Goal: Task Accomplishment & Management: Manage account settings

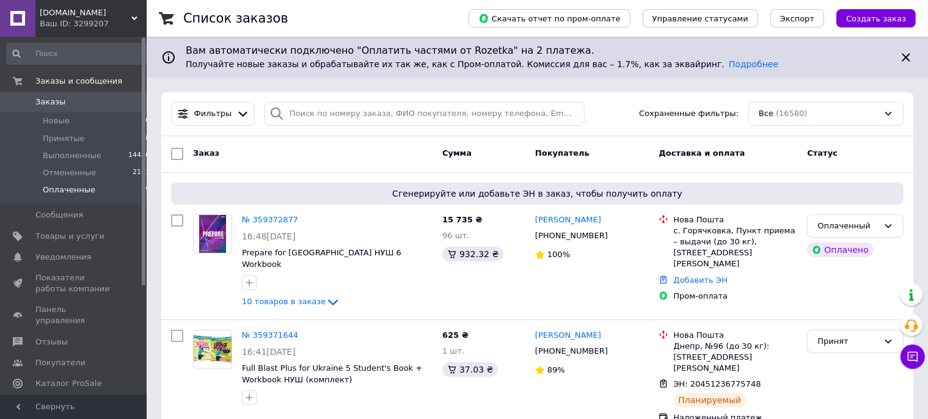
click at [73, 191] on span "Оплаченные" at bounding box center [69, 190] width 53 height 11
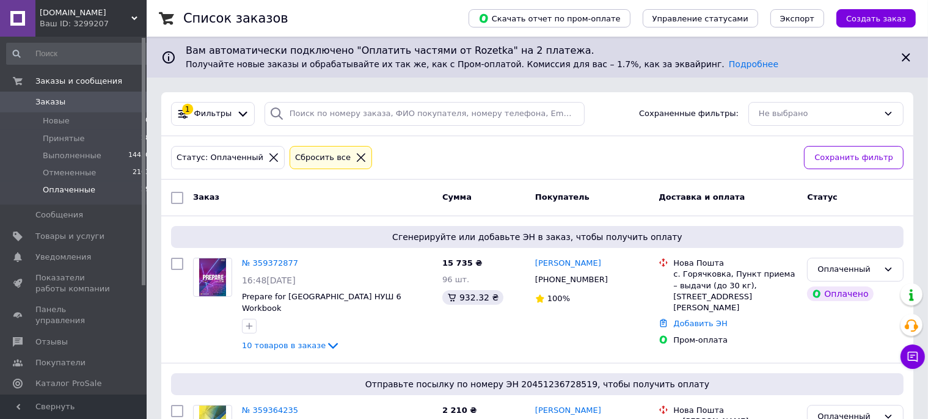
click at [177, 197] on input "checkbox" at bounding box center [177, 198] width 12 height 12
checkbox input "true"
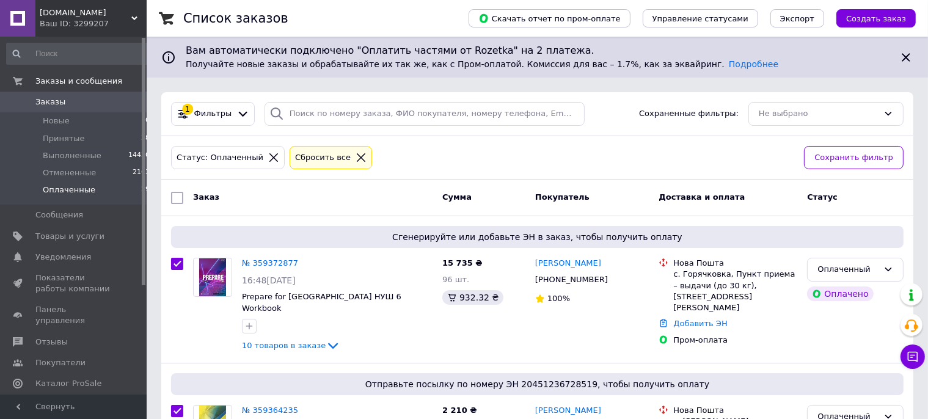
checkbox input "true"
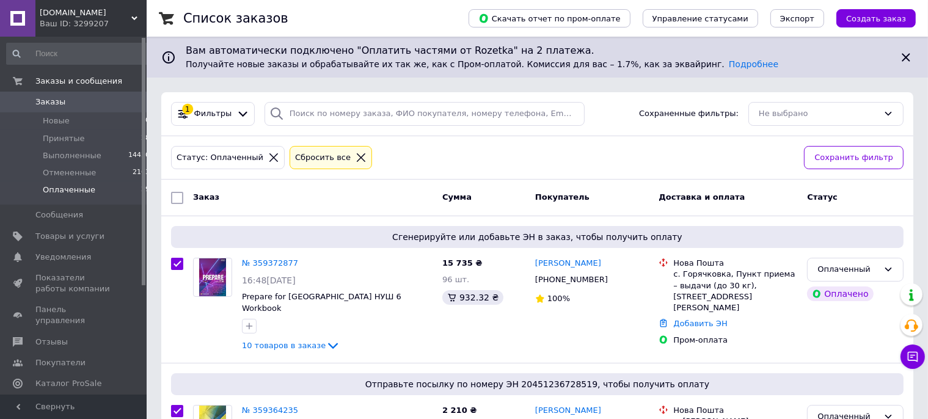
checkbox input "true"
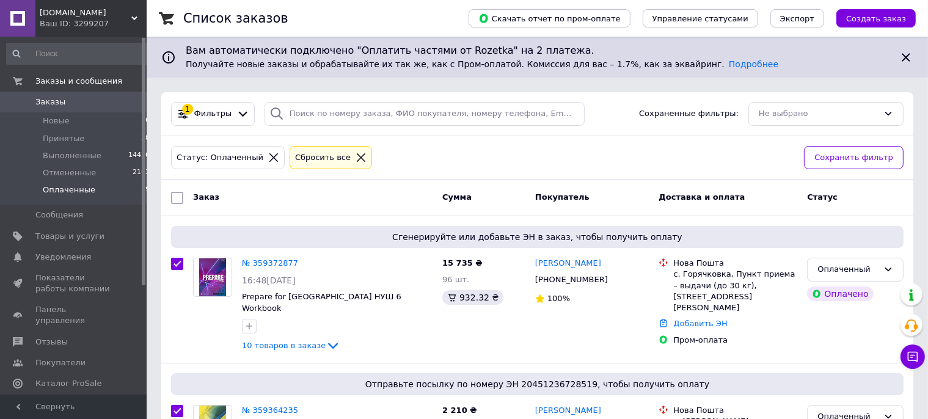
checkbox input "true"
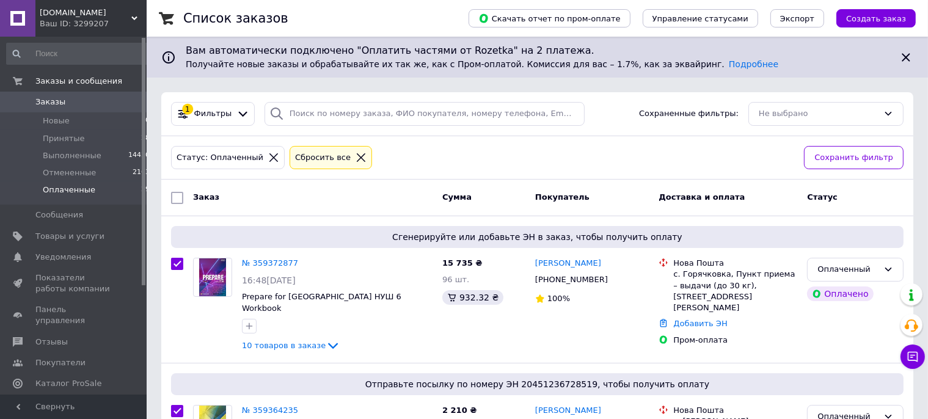
checkbox input "true"
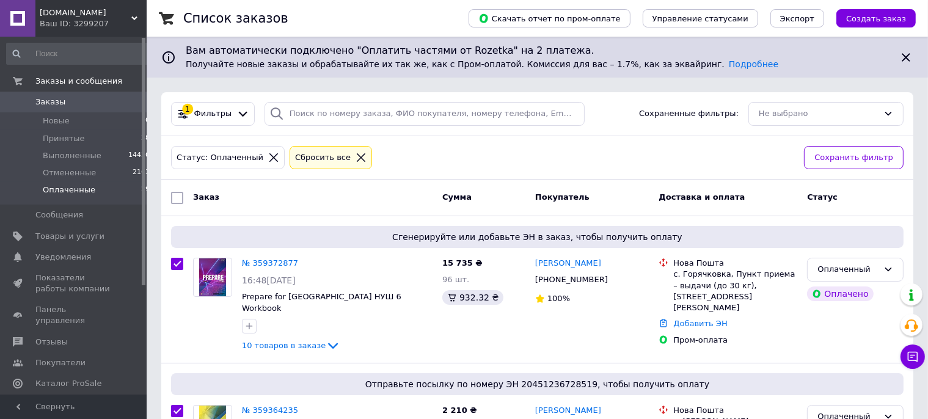
checkbox input "true"
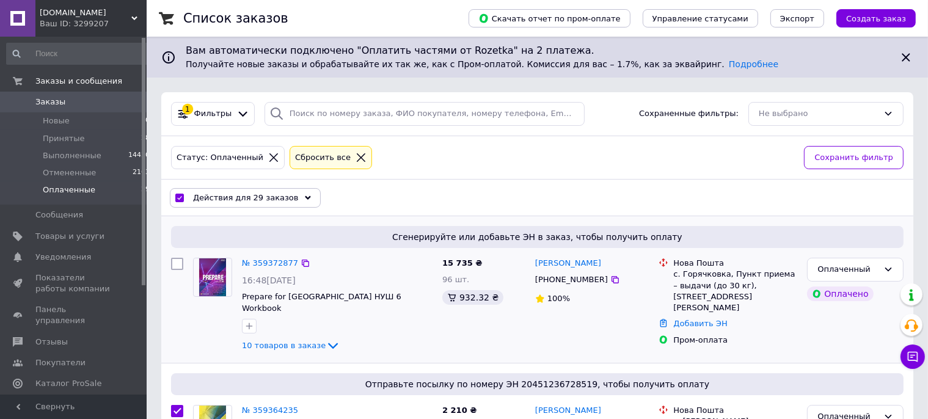
checkbox input "false"
click at [252, 202] on span "Действия для 28 заказов" at bounding box center [246, 197] width 106 height 11
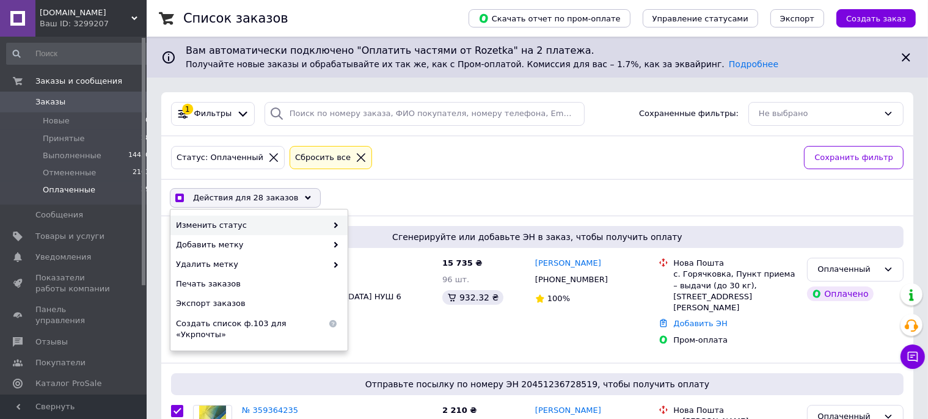
checkbox input "true"
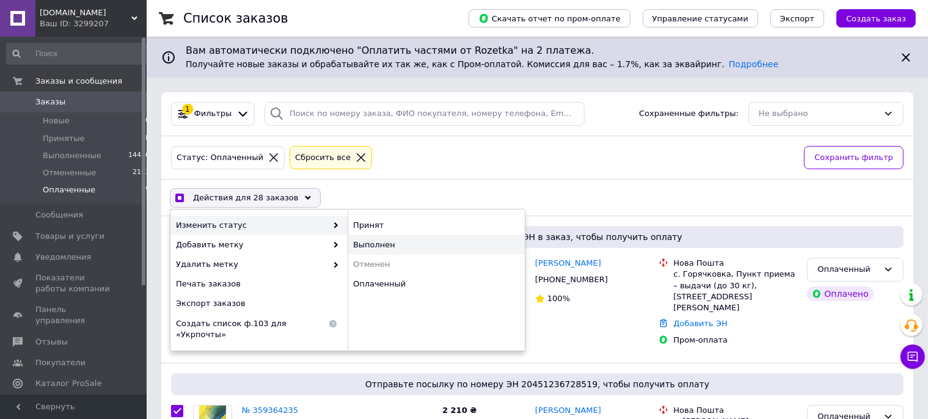
click at [368, 245] on div "Выполнен" at bounding box center [436, 245] width 177 height 20
checkbox input "false"
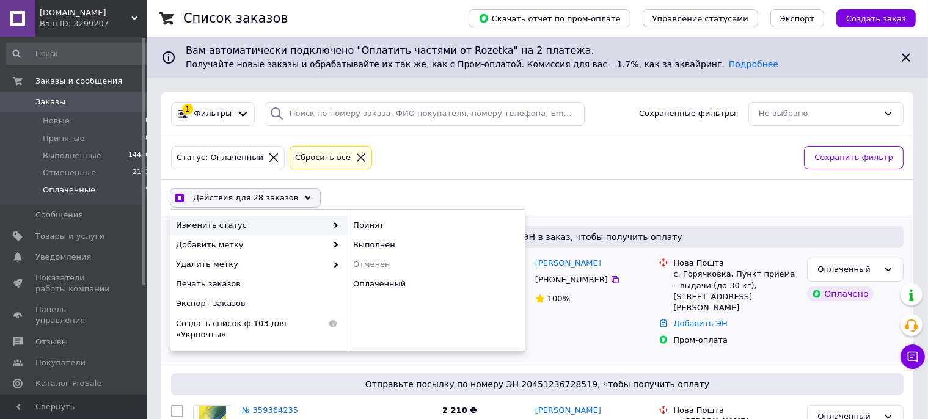
checkbox input "false"
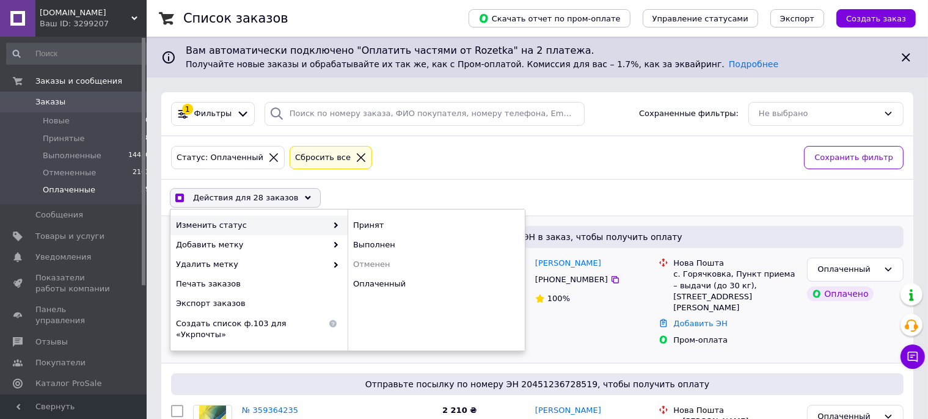
checkbox input "false"
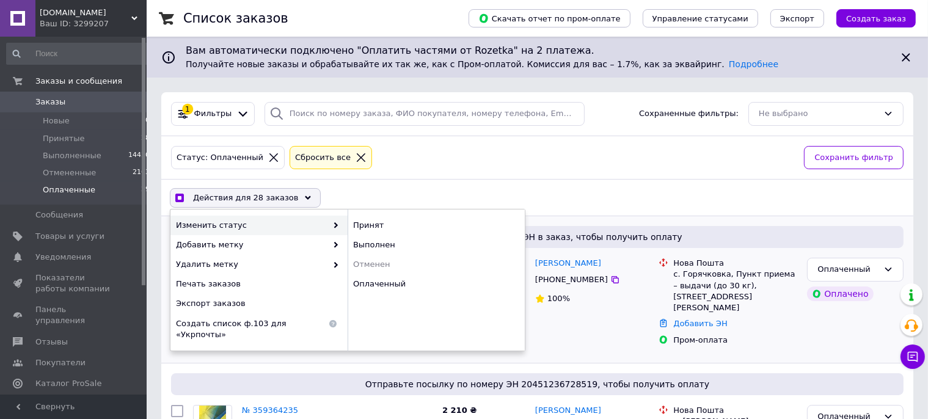
checkbox input "false"
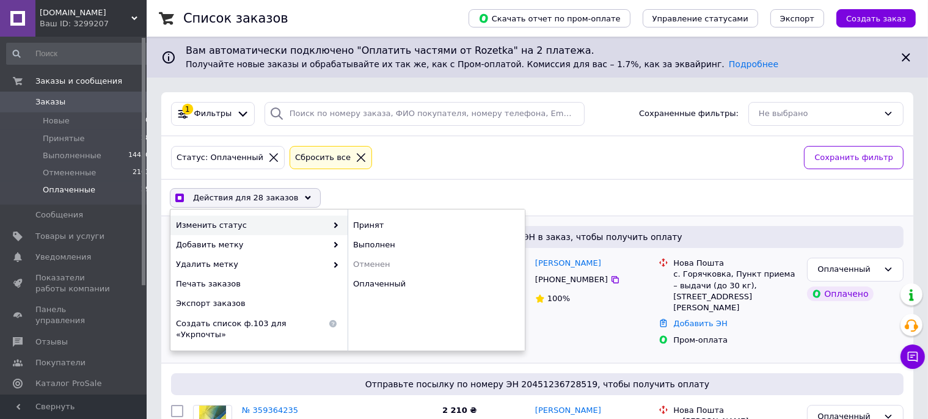
checkbox input "false"
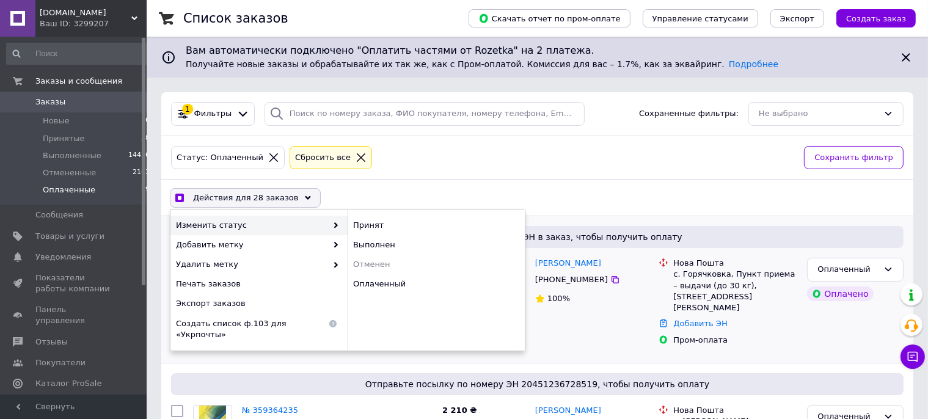
checkbox input "false"
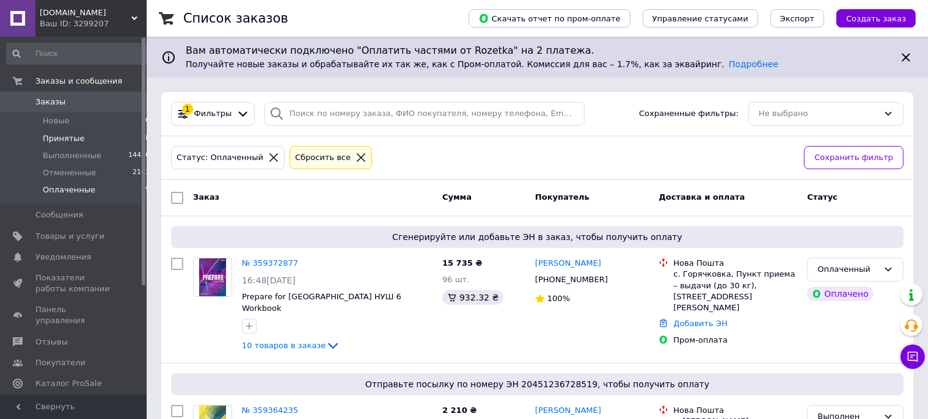
click at [65, 137] on span "Принятые" at bounding box center [64, 138] width 42 height 11
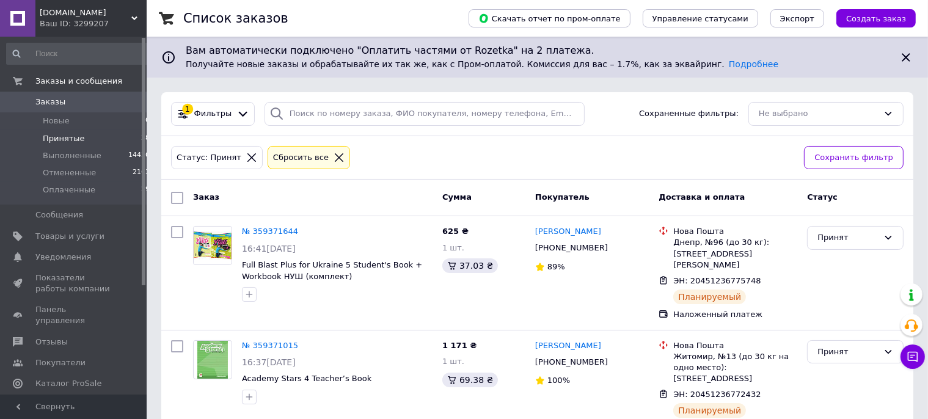
click at [178, 196] on input "checkbox" at bounding box center [177, 198] width 12 height 12
checkbox input "true"
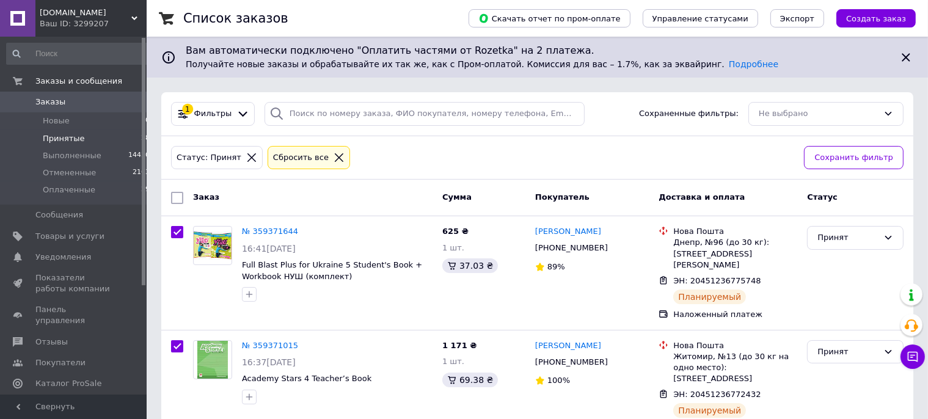
checkbox input "true"
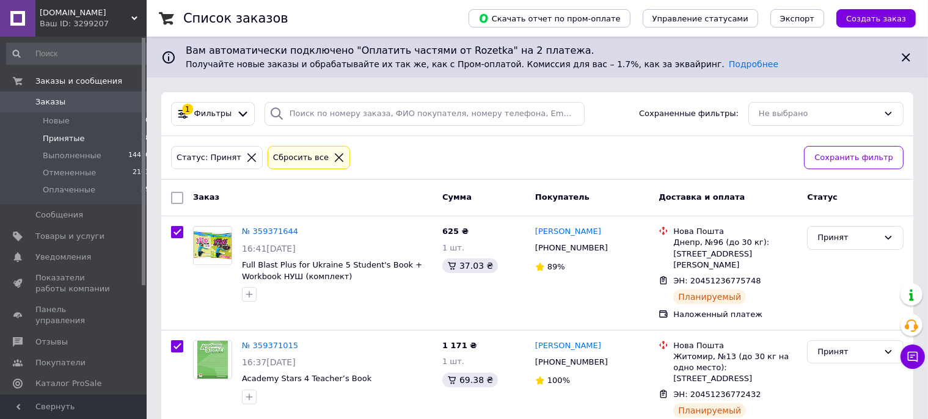
checkbox input "true"
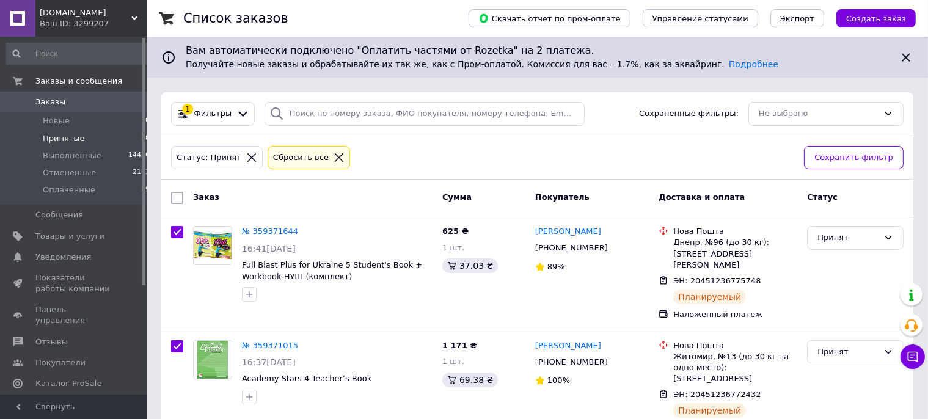
checkbox input "true"
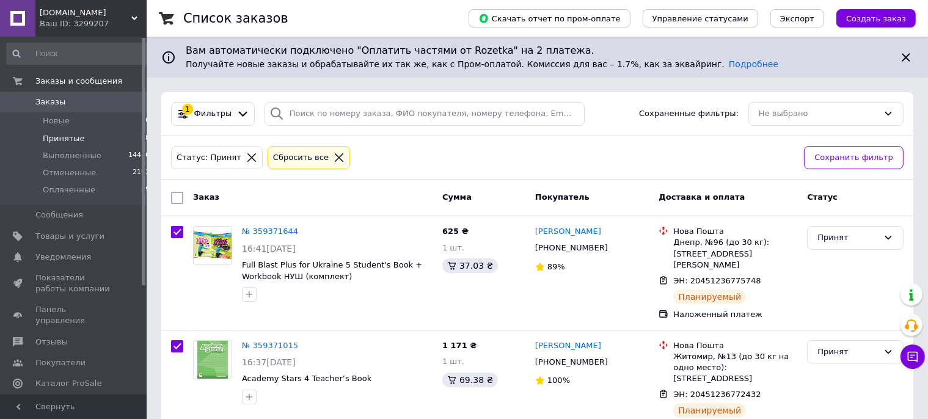
checkbox input "true"
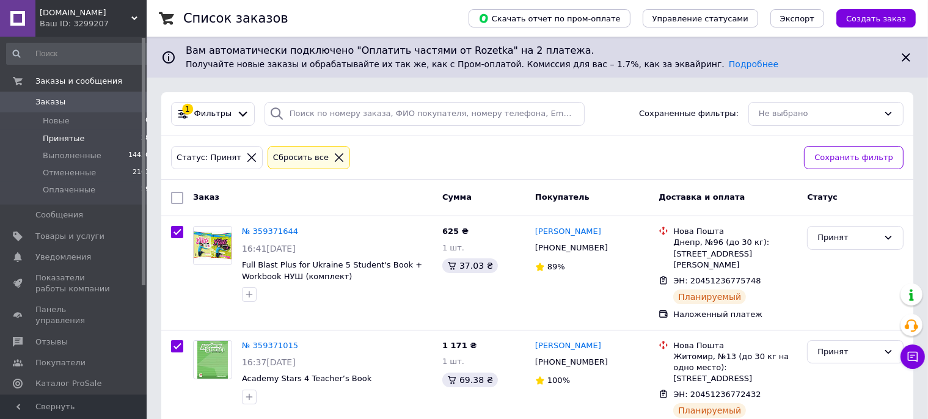
checkbox input "true"
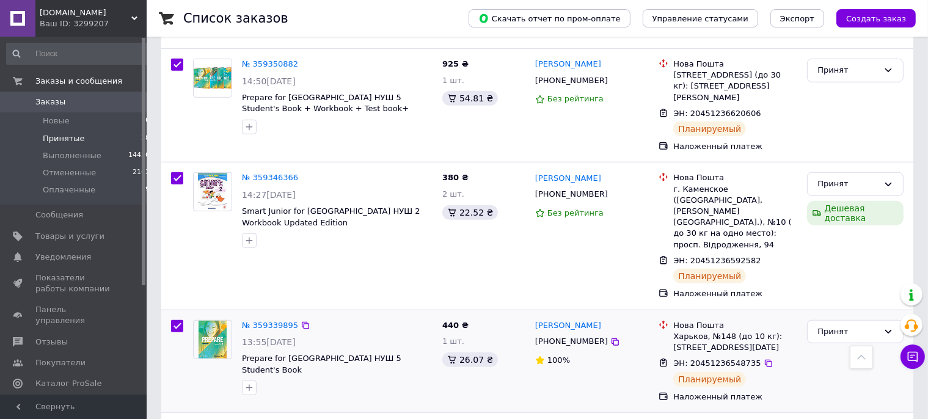
scroll to position [1097, 0]
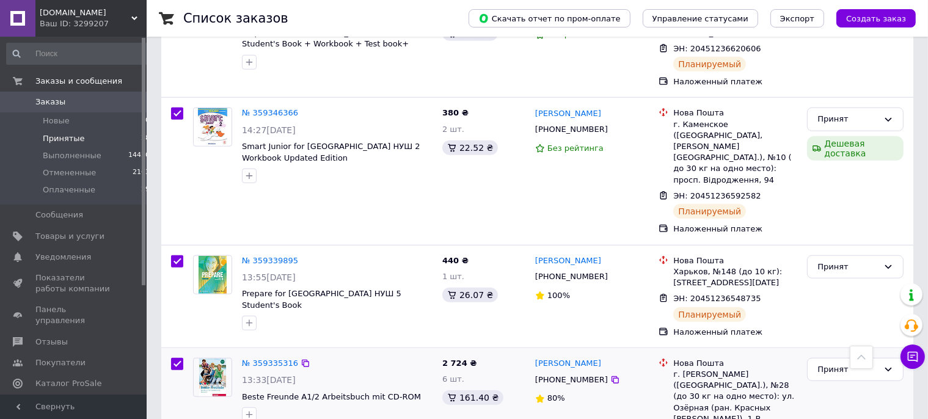
click at [177, 358] on input "checkbox" at bounding box center [177, 364] width 12 height 12
checkbox input "false"
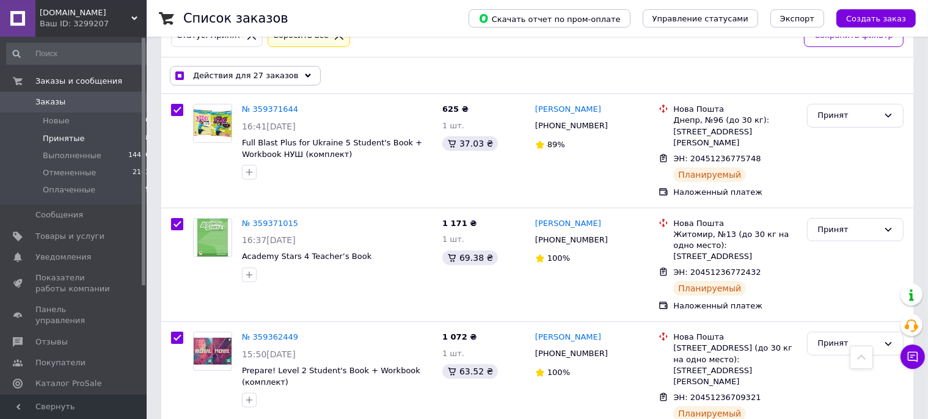
scroll to position [0, 0]
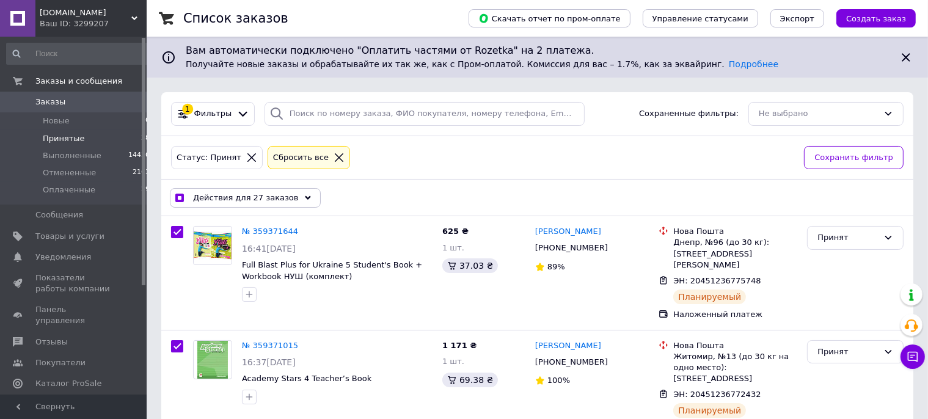
click at [232, 196] on span "Действия для 27 заказов" at bounding box center [246, 197] width 106 height 11
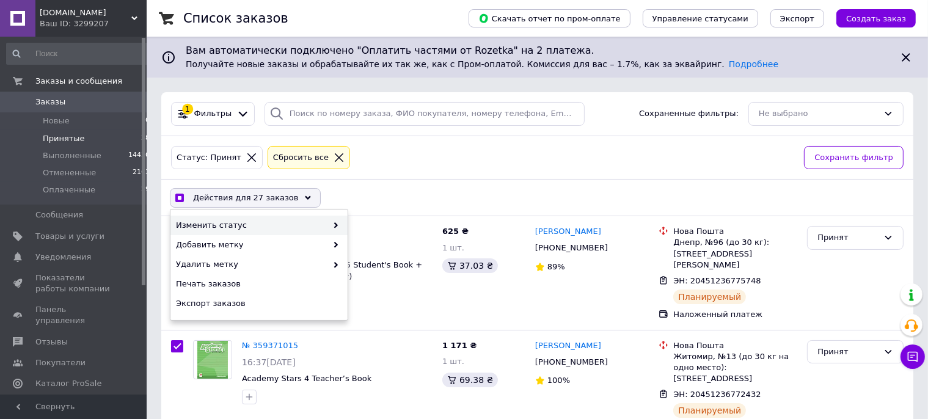
click at [231, 220] on span "Изменить статус" at bounding box center [251, 225] width 151 height 11
checkbox input "true"
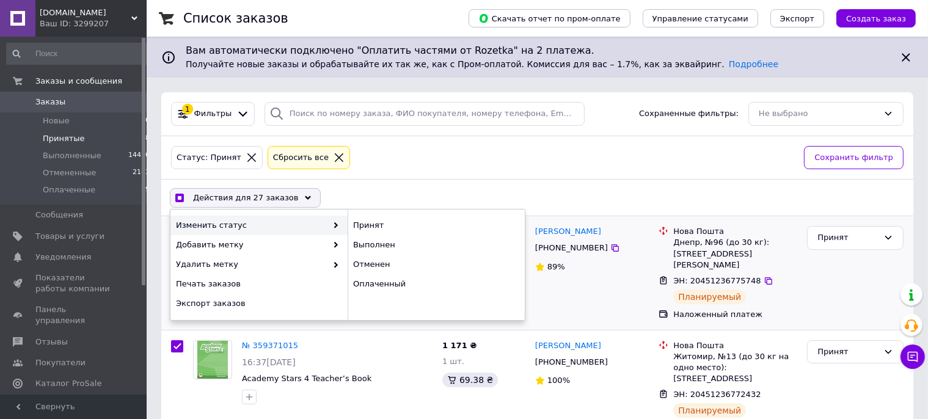
drag, startPoint x: 371, startPoint y: 244, endPoint x: 209, endPoint y: 226, distance: 162.9
click at [371, 245] on div "Выполнен" at bounding box center [436, 245] width 177 height 20
checkbox input "false"
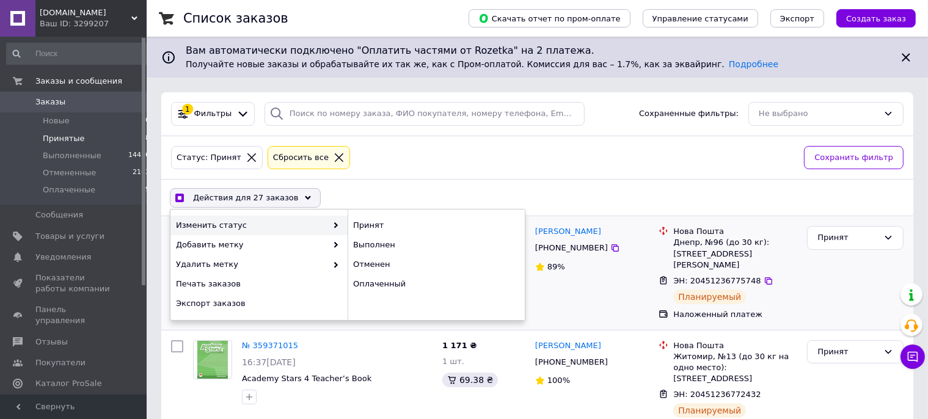
checkbox input "false"
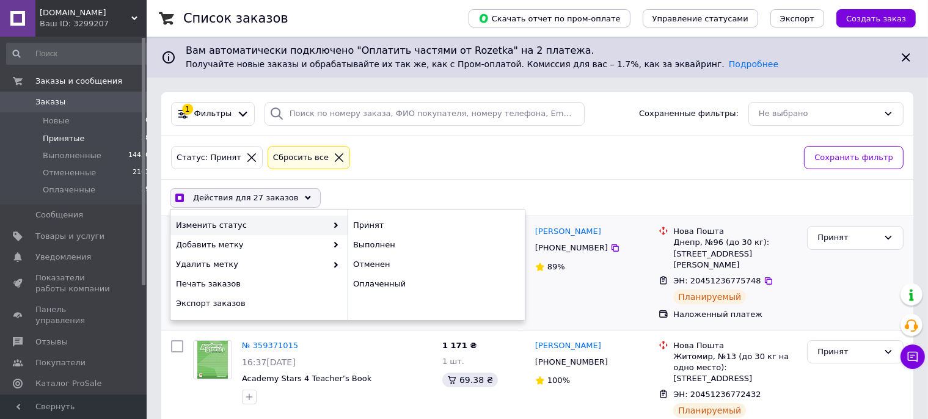
checkbox input "false"
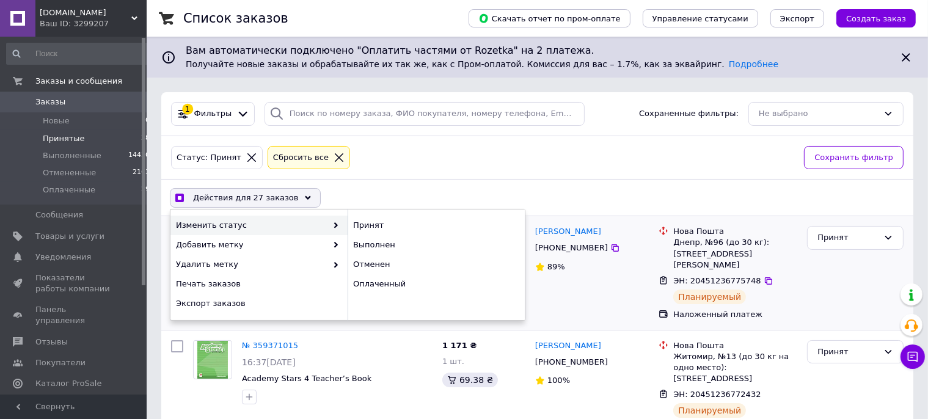
checkbox input "false"
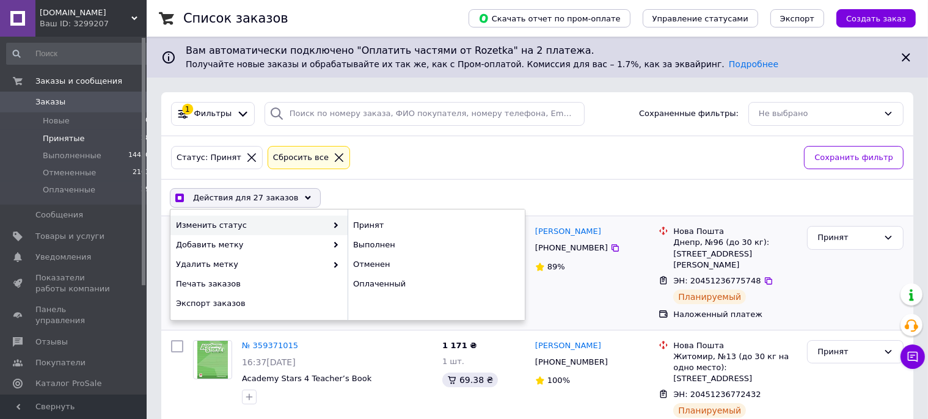
checkbox input "false"
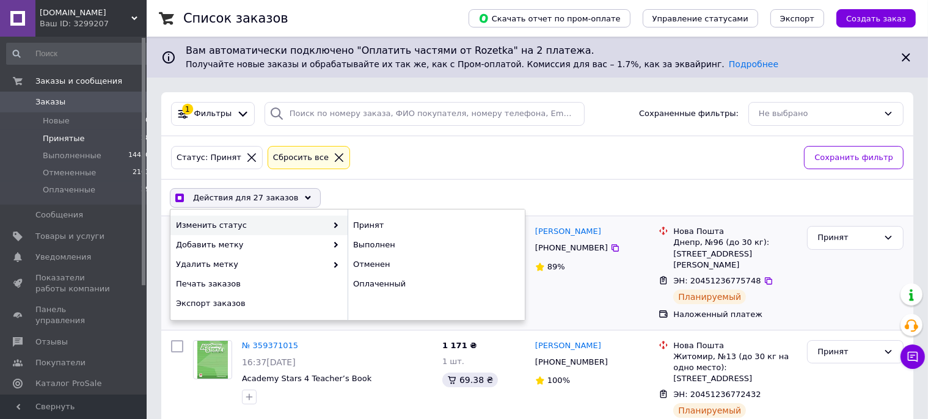
checkbox input "false"
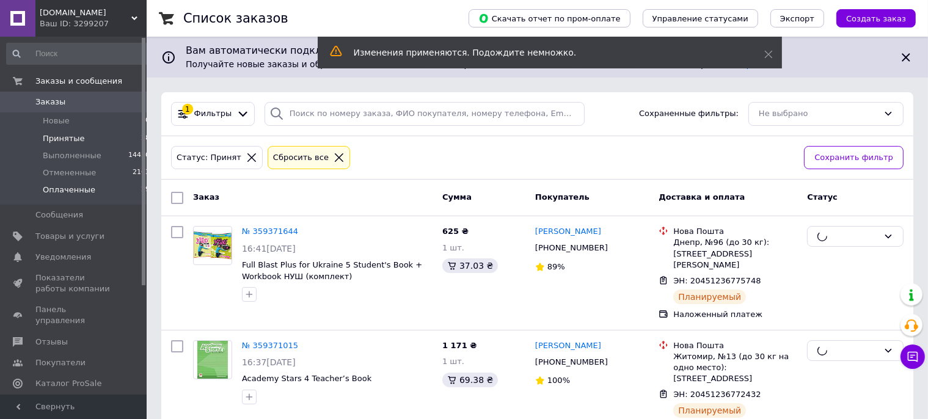
click at [70, 188] on span "Оплаченные" at bounding box center [69, 190] width 53 height 11
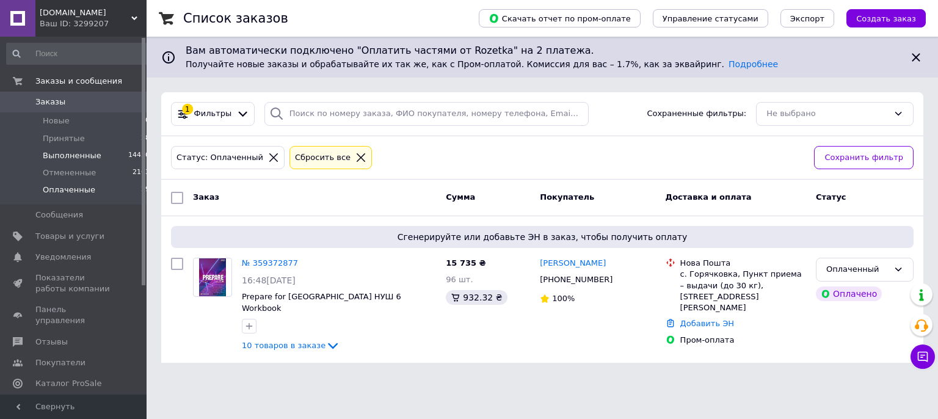
click at [74, 160] on span "Выполненные" at bounding box center [72, 155] width 59 height 11
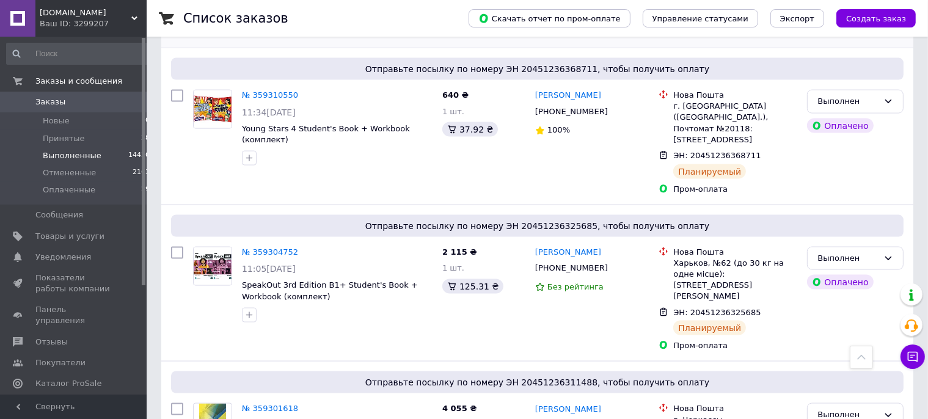
scroll to position [1871, 0]
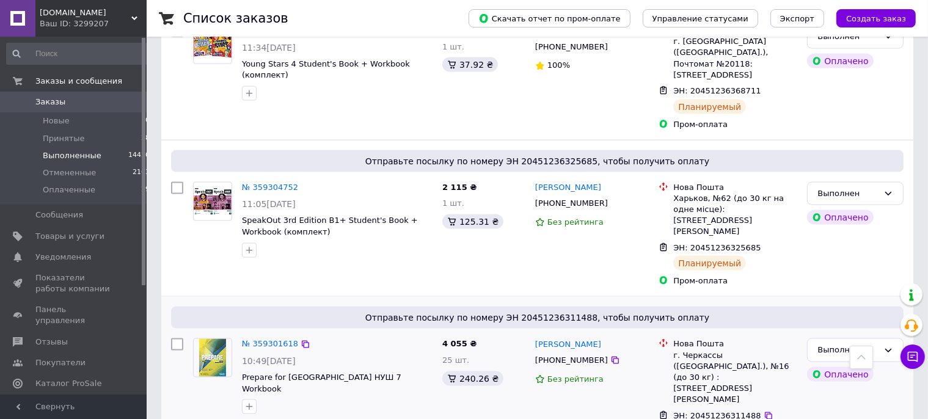
click at [316, 419] on icon at bounding box center [323, 426] width 15 height 15
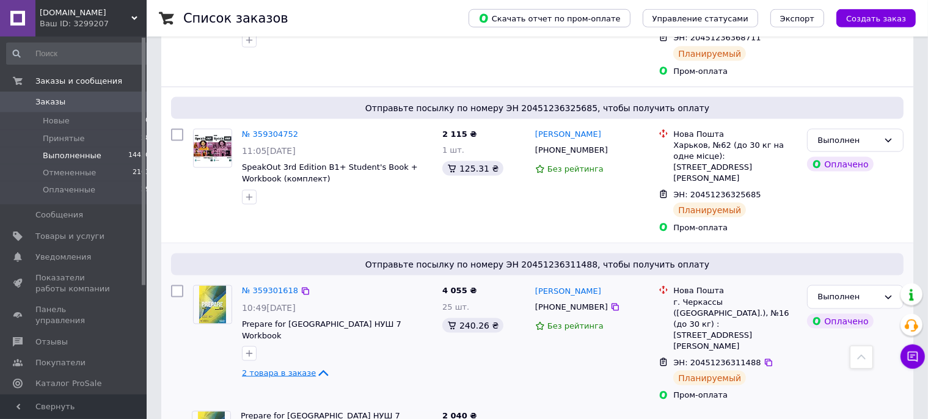
scroll to position [2000, 0]
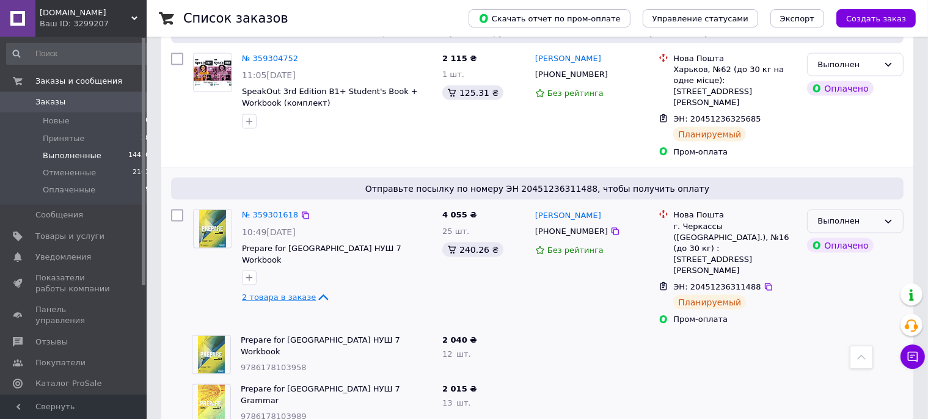
click at [837, 215] on div "Выполнен" at bounding box center [847, 221] width 61 height 13
click at [835, 280] on li "Оплаченный" at bounding box center [855, 291] width 95 height 23
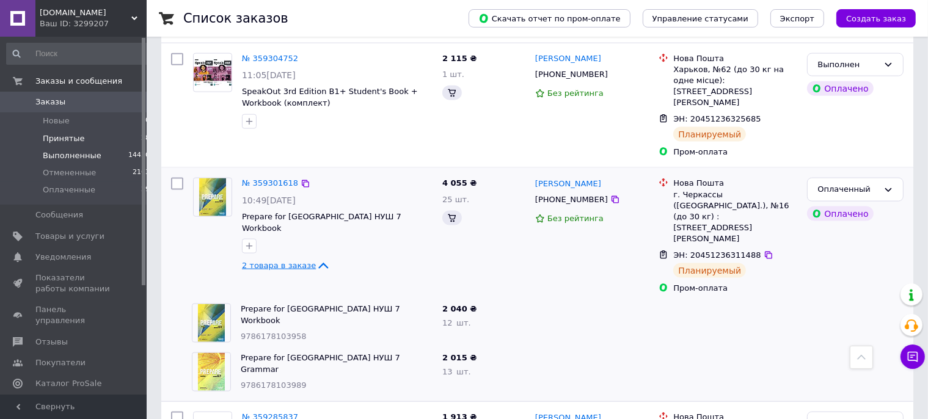
click at [57, 139] on span "Принятые" at bounding box center [64, 138] width 42 height 11
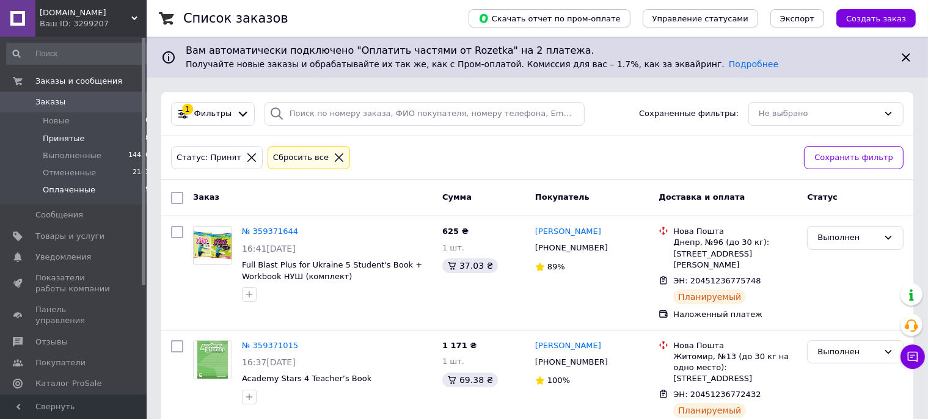
click at [70, 188] on span "Оплаченные" at bounding box center [69, 190] width 53 height 11
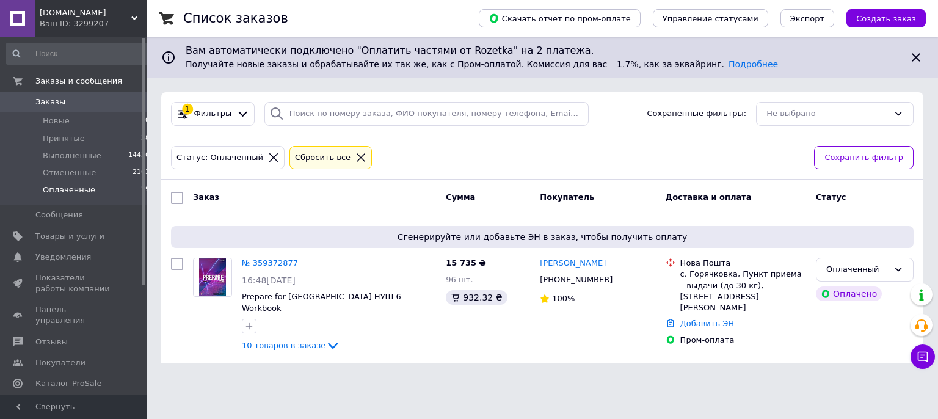
click at [70, 188] on span "Оплаченные" at bounding box center [69, 190] width 53 height 11
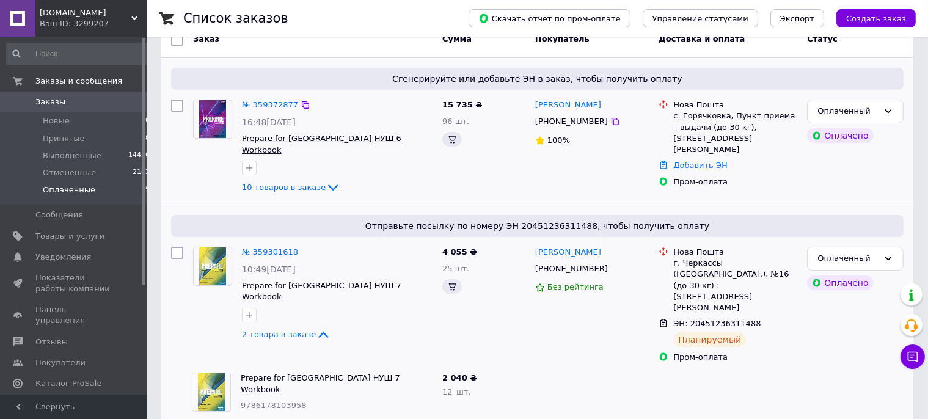
scroll to position [190, 0]
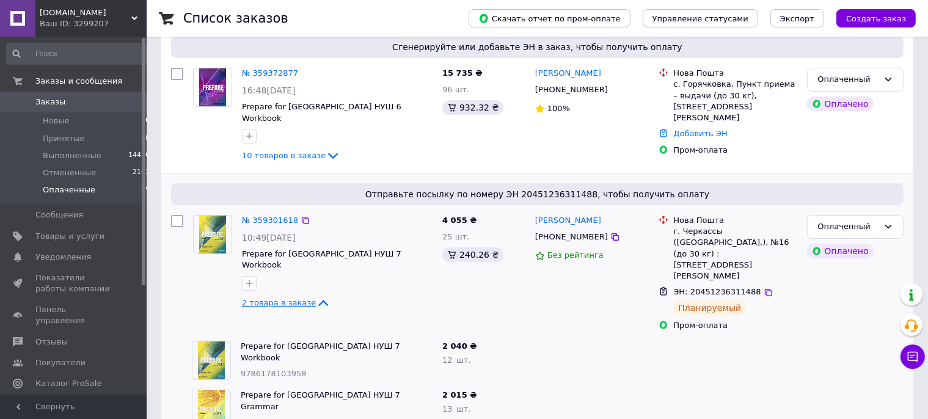
click at [292, 298] on span "2 товара в заказе" at bounding box center [279, 302] width 74 height 9
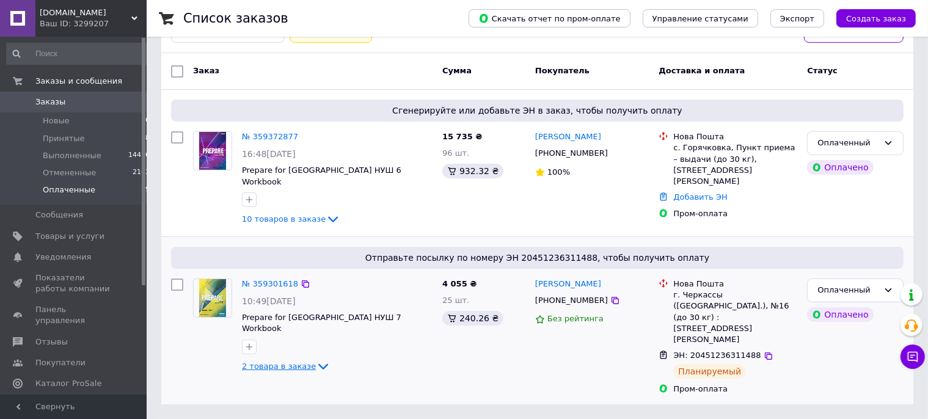
scroll to position [92, 0]
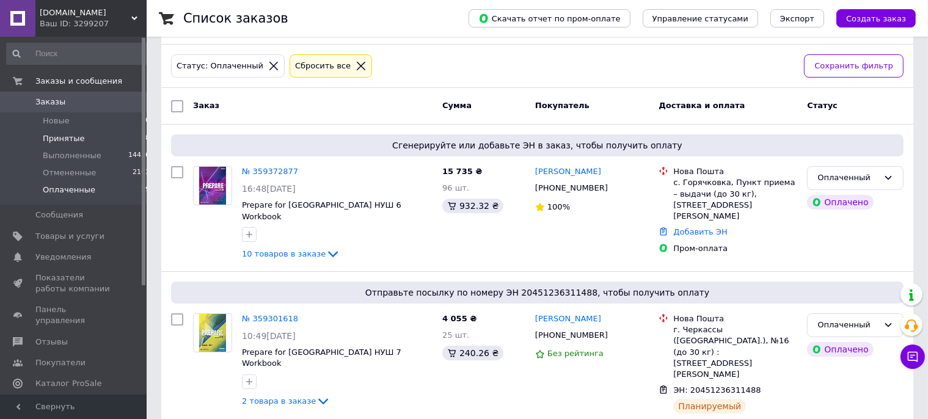
click at [67, 140] on span "Принятые" at bounding box center [64, 138] width 42 height 11
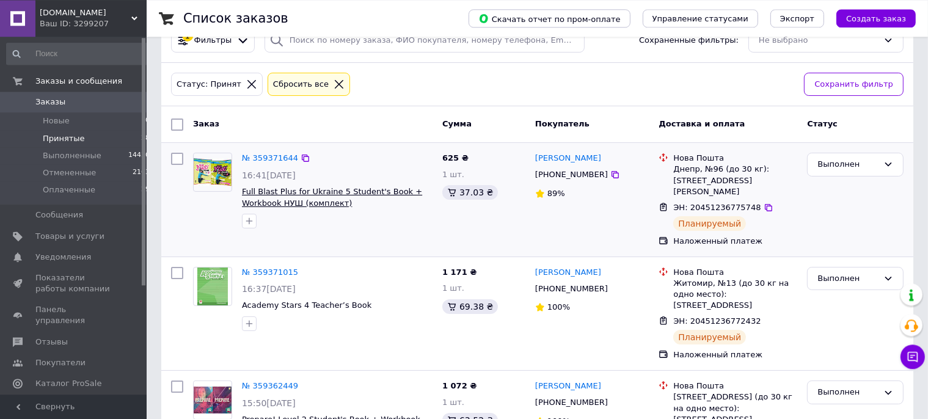
scroll to position [129, 0]
